Goal: Task Accomplishment & Management: Use online tool/utility

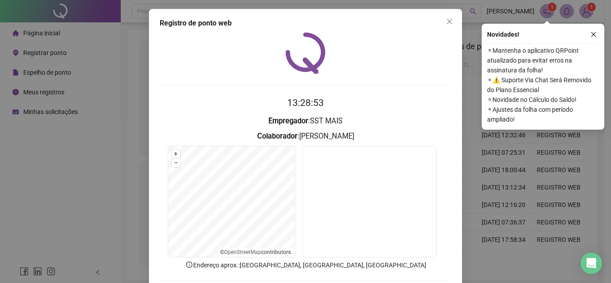
scroll to position [46, 0]
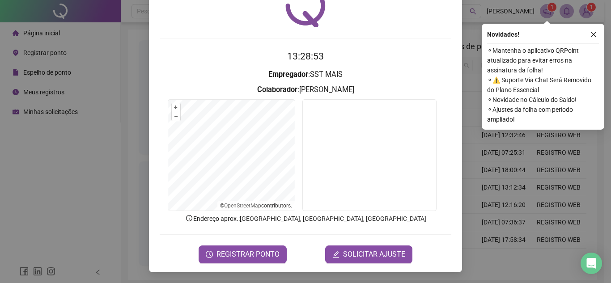
drag, startPoint x: 0, startPoint y: 0, endPoint x: 178, endPoint y: 30, distance: 180.8
click at [178, 30] on div "13:28:53 Empregador : SST MAIS Colaborador : [PERSON_NAME] + – ⇧ › © OpenStreet…" at bounding box center [305, 125] width 291 height 278
click at [257, 253] on span "REGISTRAR PONTO" at bounding box center [247, 254] width 63 height 11
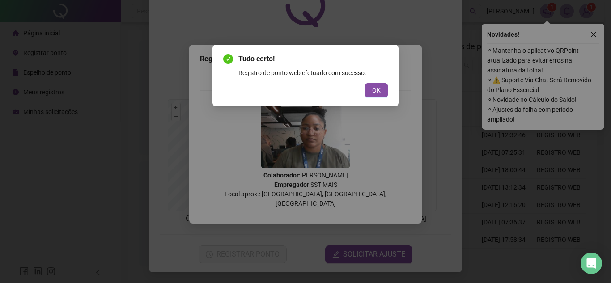
click at [389, 96] on div "Tudo certo! Registro de ponto web efetuado com sucesso. OK" at bounding box center [305, 76] width 186 height 62
click at [385, 92] on button "OK" at bounding box center [376, 90] width 23 height 14
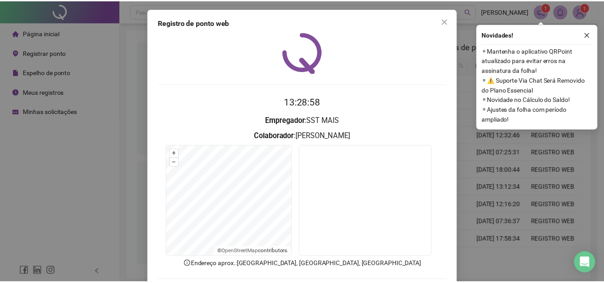
scroll to position [0, 0]
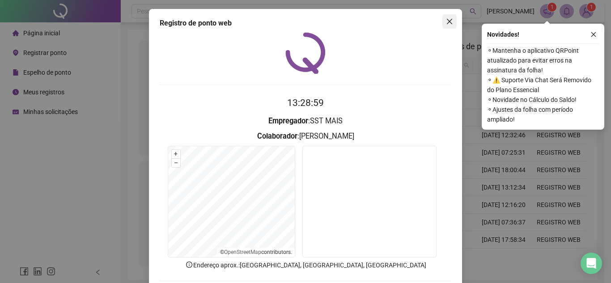
click at [446, 21] on icon "close" at bounding box center [449, 21] width 7 height 7
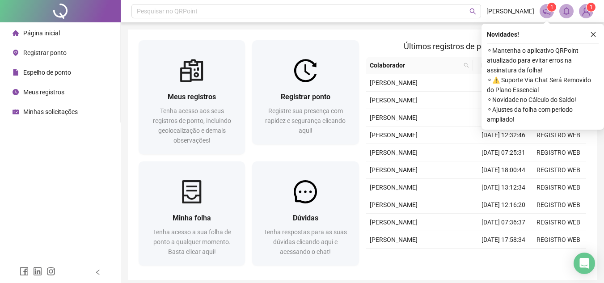
drag, startPoint x: 74, startPoint y: 75, endPoint x: 135, endPoint y: 82, distance: 61.6
click at [74, 75] on li "Espelho de ponto" at bounding box center [60, 72] width 117 height 18
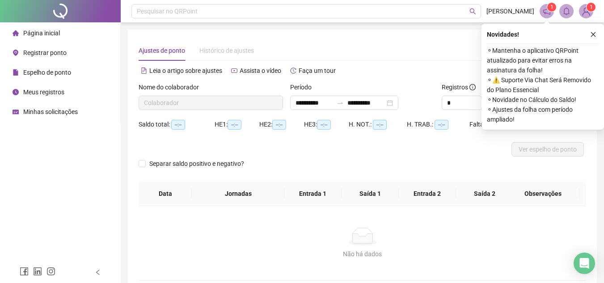
type input "**********"
click at [593, 37] on icon "close" at bounding box center [593, 34] width 6 height 6
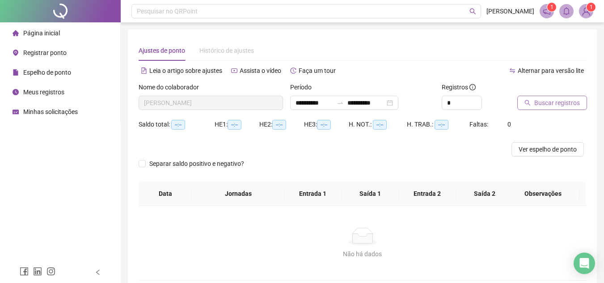
click at [557, 102] on span "Buscar registros" at bounding box center [557, 103] width 46 height 10
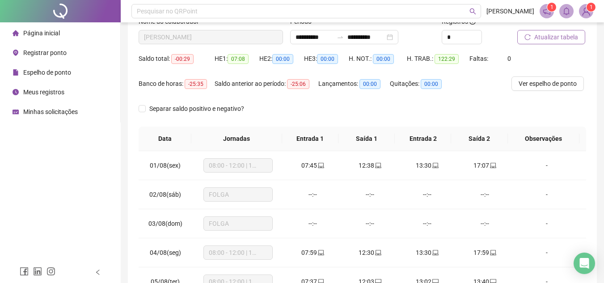
scroll to position [89, 0]
